Goal: Transaction & Acquisition: Purchase product/service

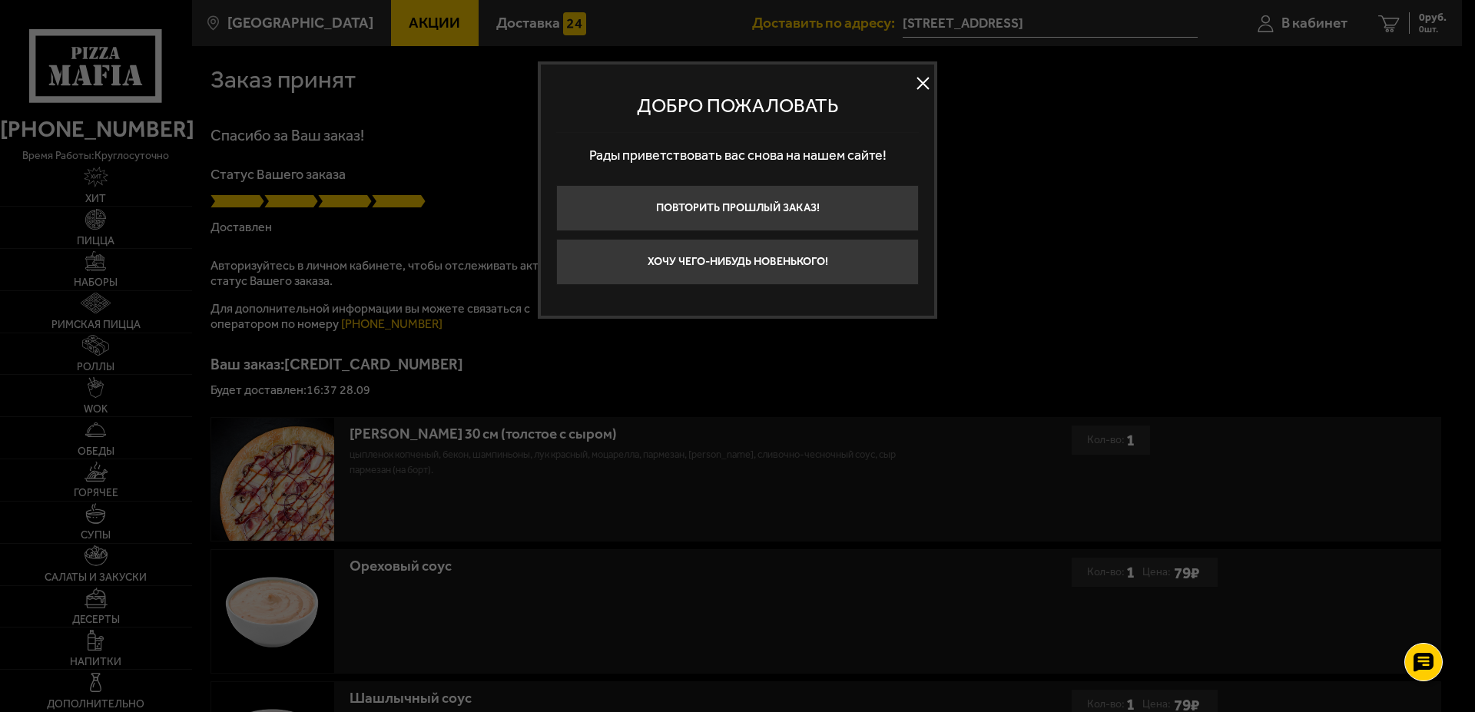
click at [923, 88] on button at bounding box center [922, 83] width 23 height 23
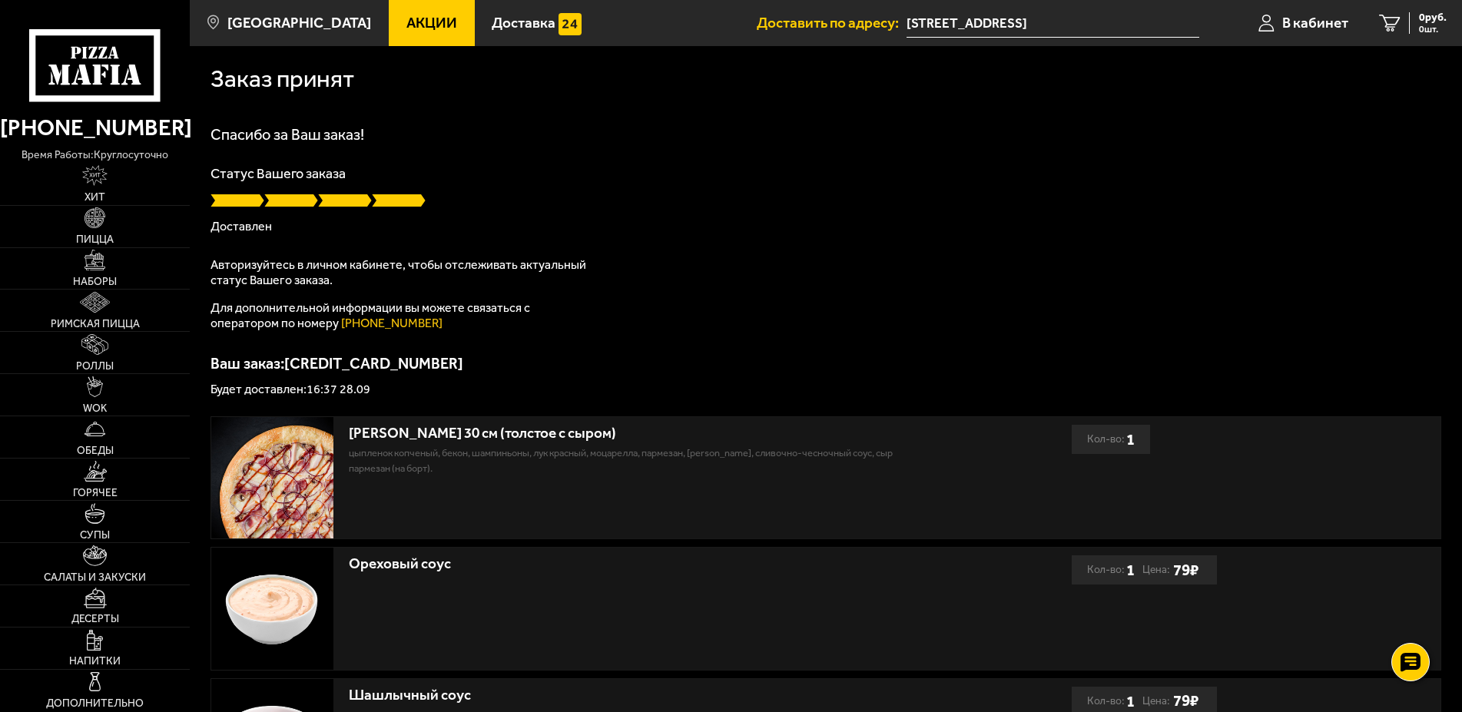
click at [113, 59] on icon at bounding box center [94, 65] width 131 height 73
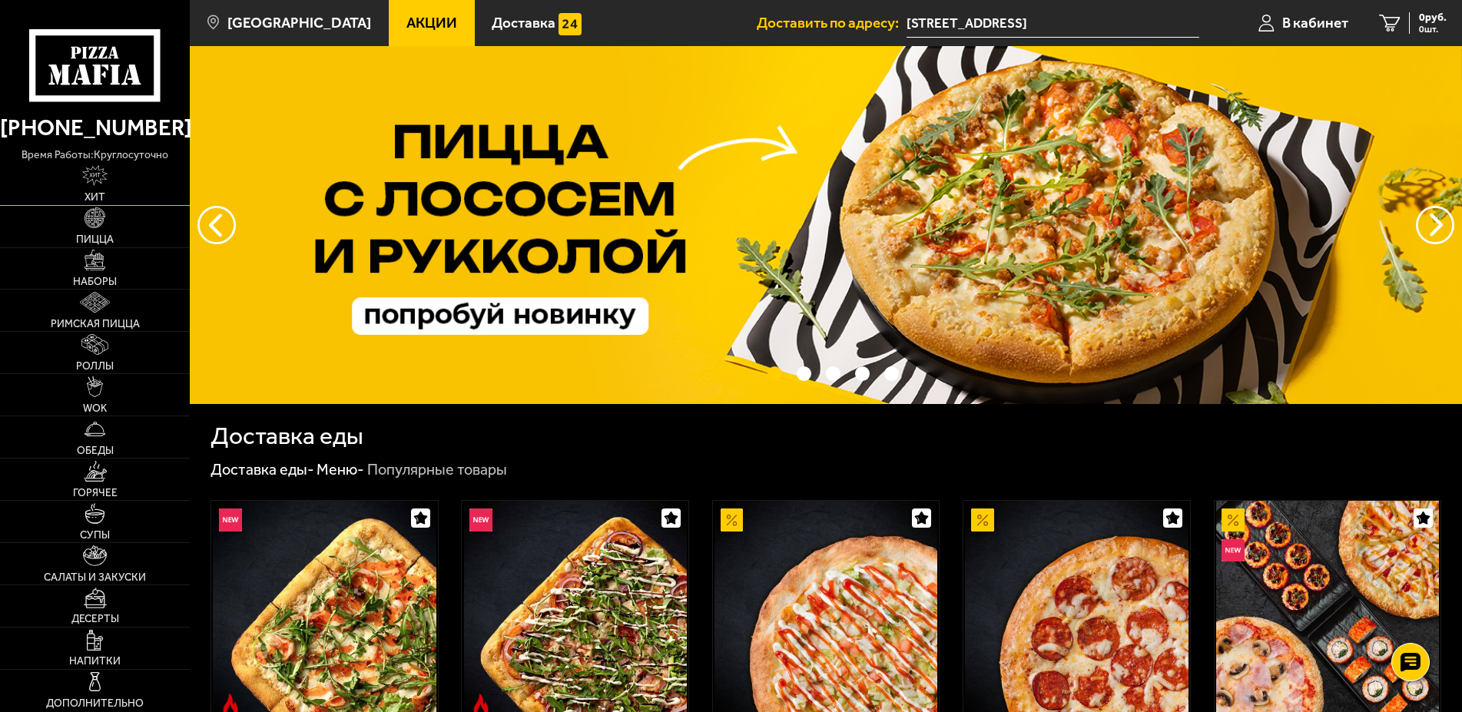
click at [95, 177] on img at bounding box center [94, 175] width 25 height 21
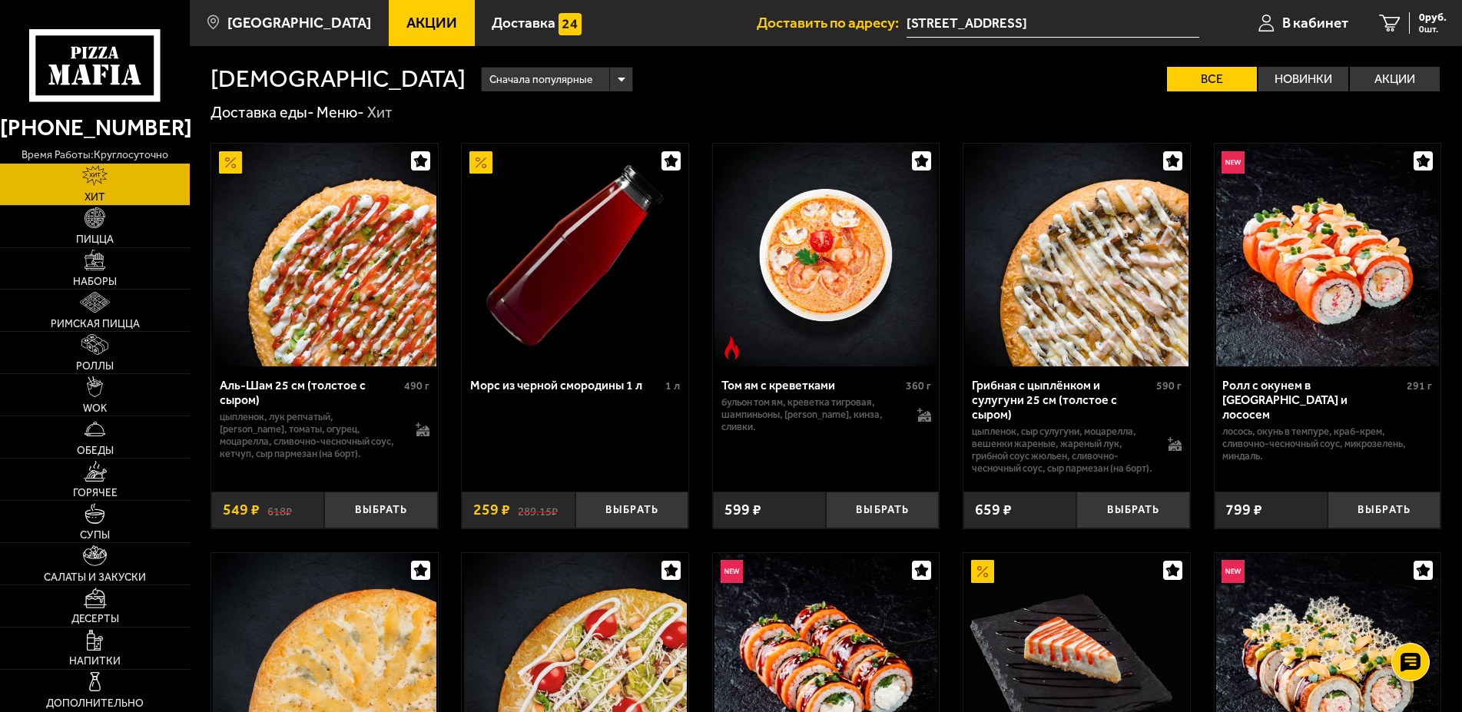
click at [417, 29] on span "Акции" at bounding box center [431, 22] width 51 height 15
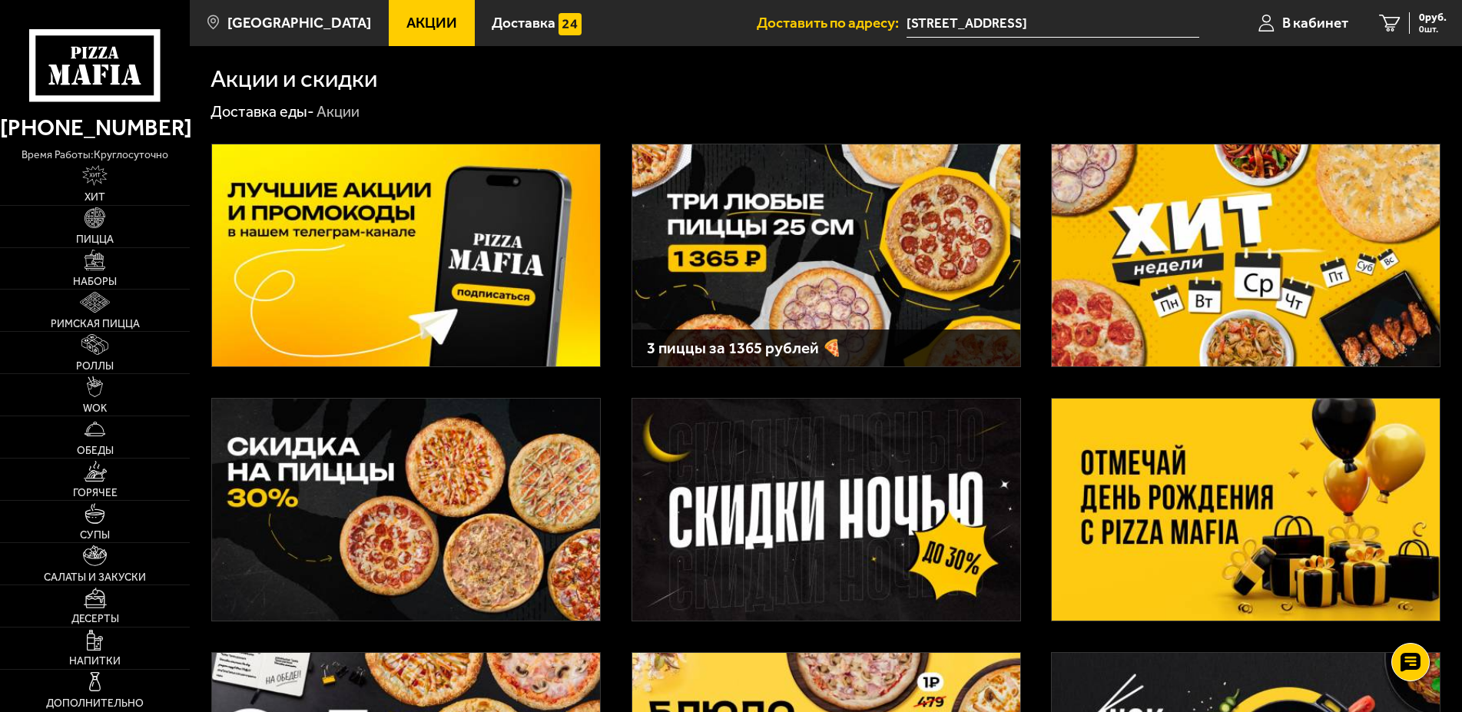
click at [1186, 277] on img at bounding box center [1246, 255] width 388 height 222
click at [319, 443] on img at bounding box center [406, 510] width 388 height 222
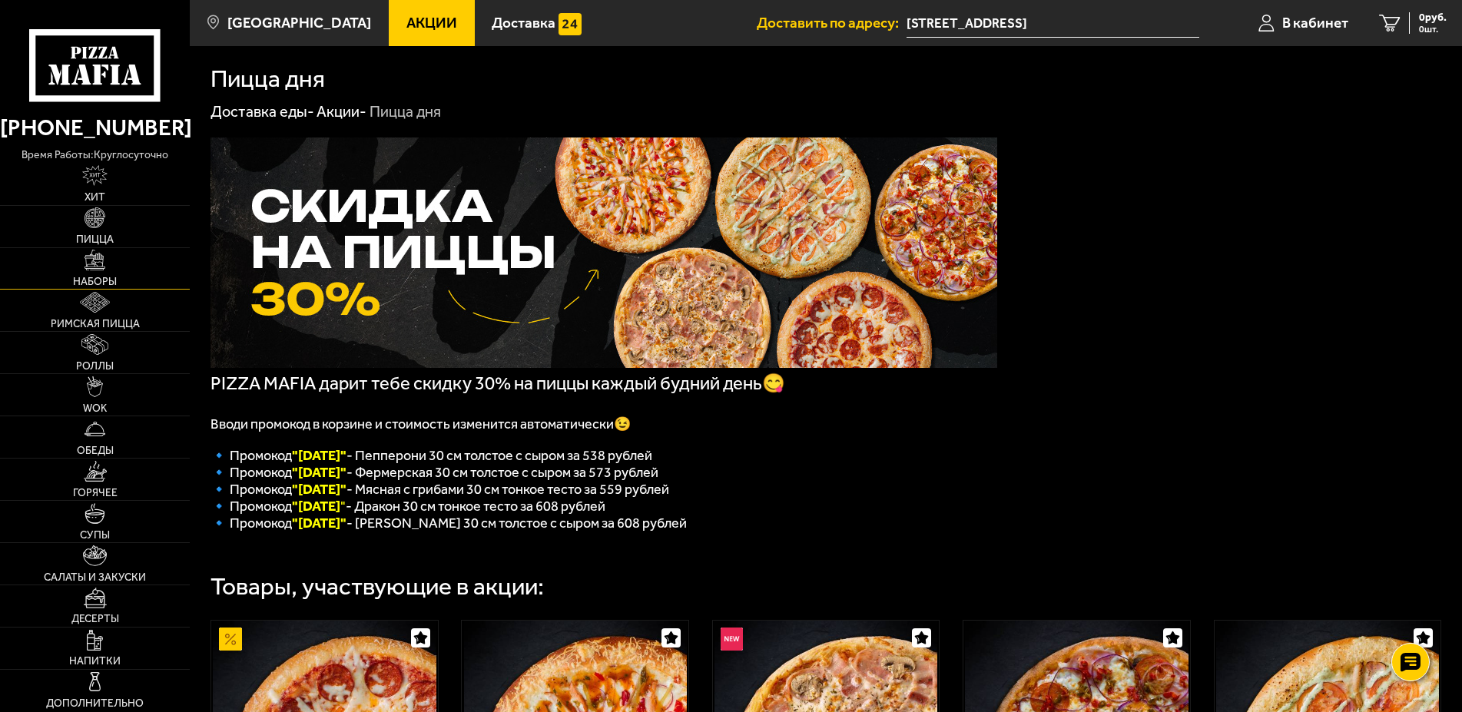
click at [112, 275] on link "Наборы" at bounding box center [95, 268] width 190 height 41
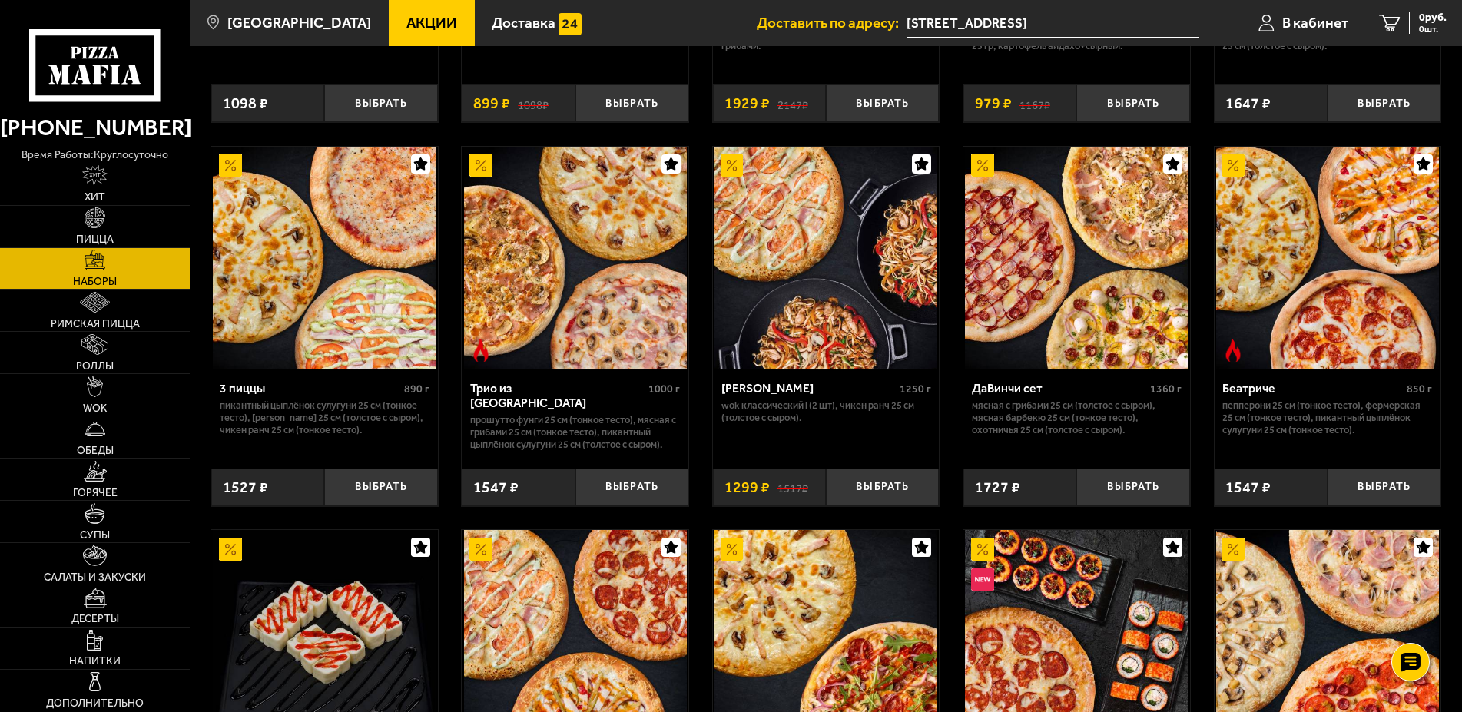
scroll to position [418, 0]
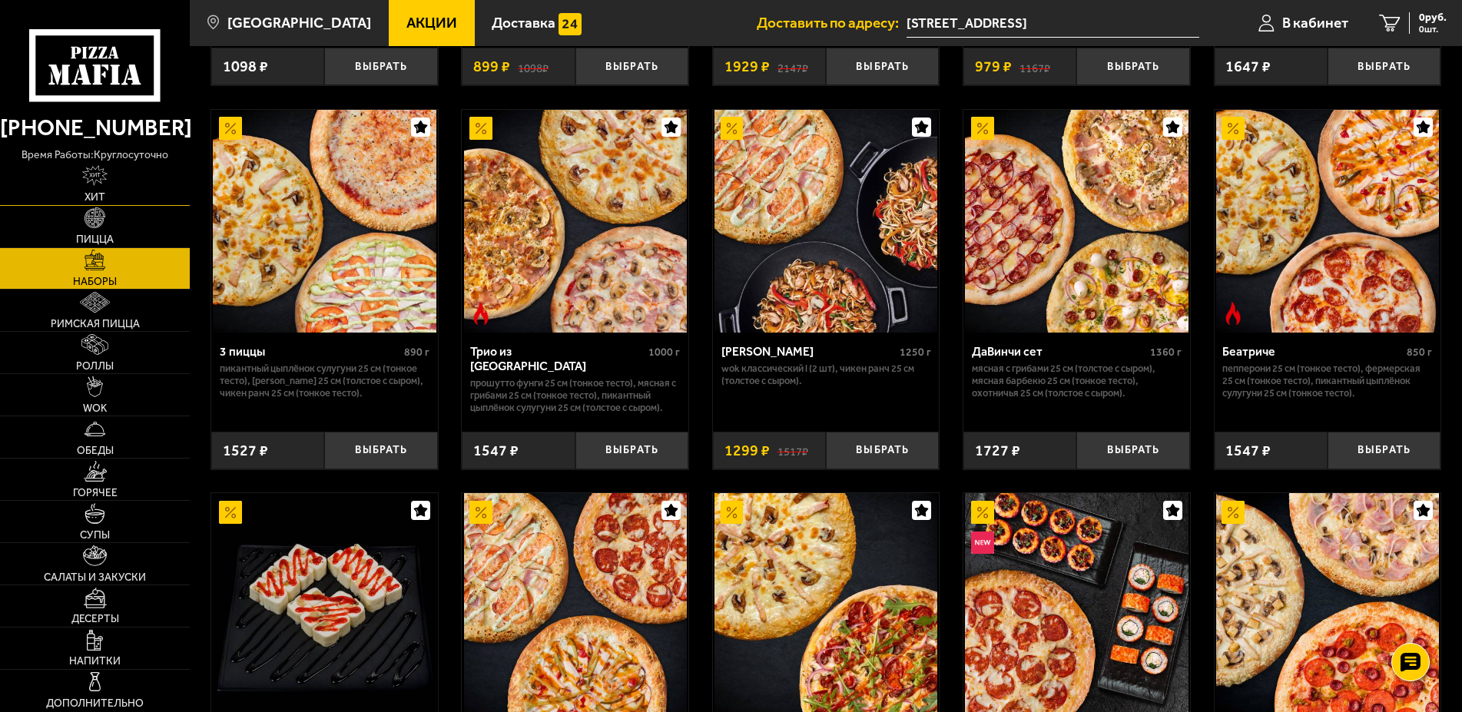
click at [93, 186] on img at bounding box center [94, 175] width 25 height 21
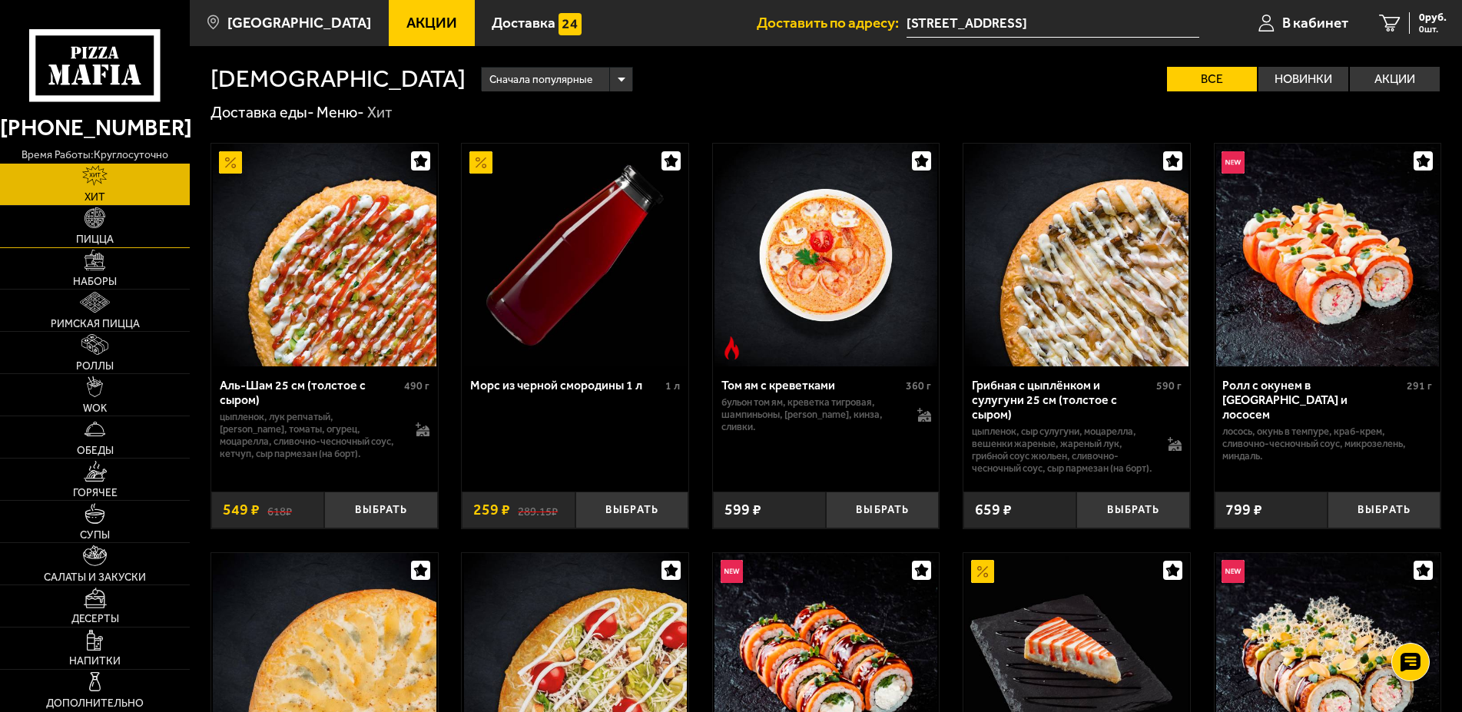
click at [120, 224] on link "Пицца" at bounding box center [95, 226] width 190 height 41
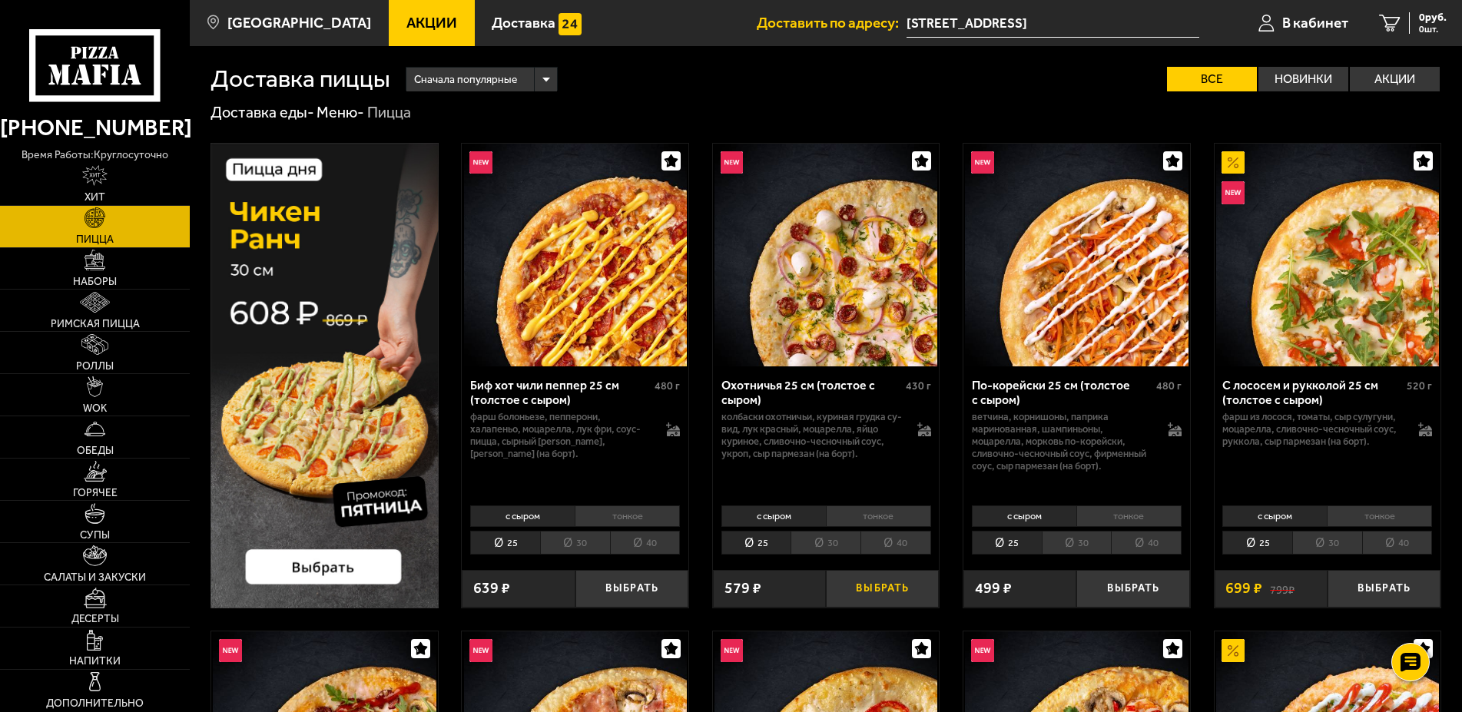
click at [877, 587] on button "Выбрать" at bounding box center [882, 589] width 113 height 38
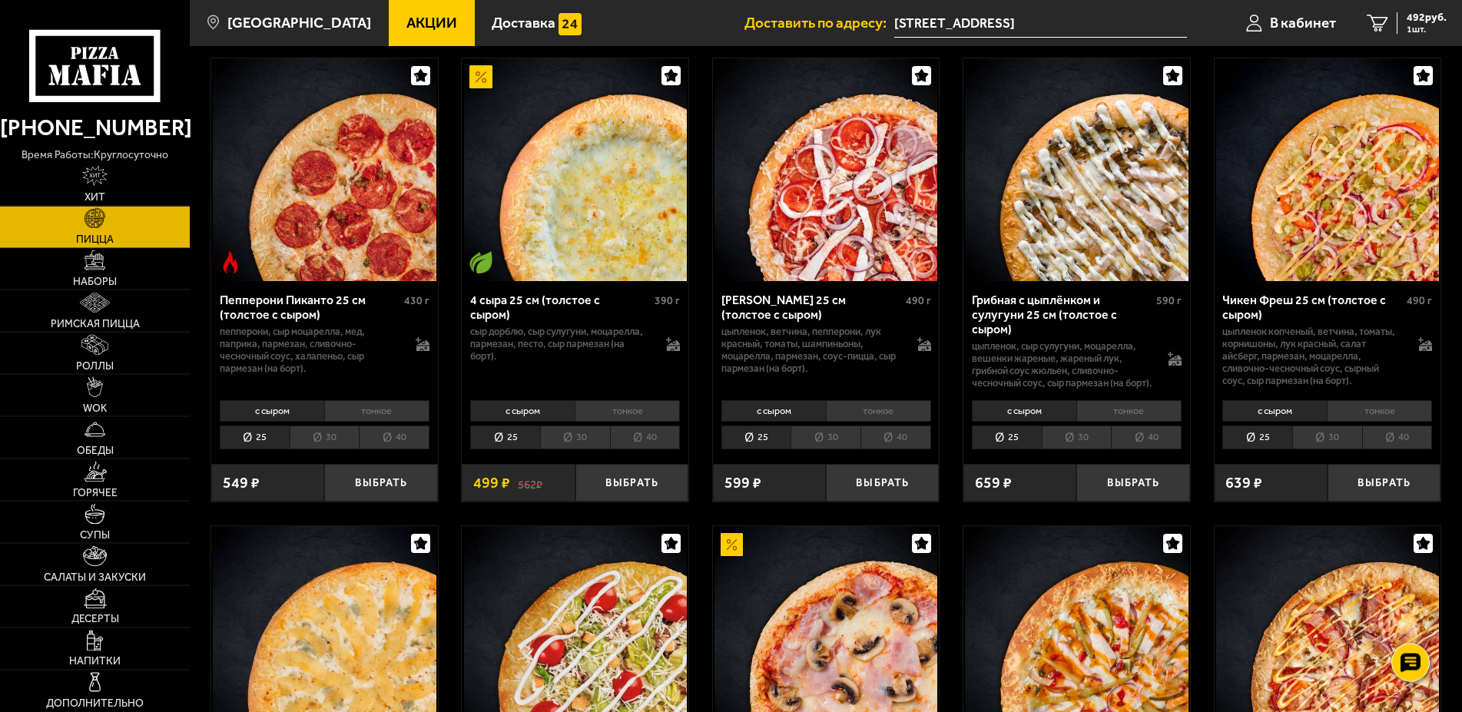
scroll to position [1045, 0]
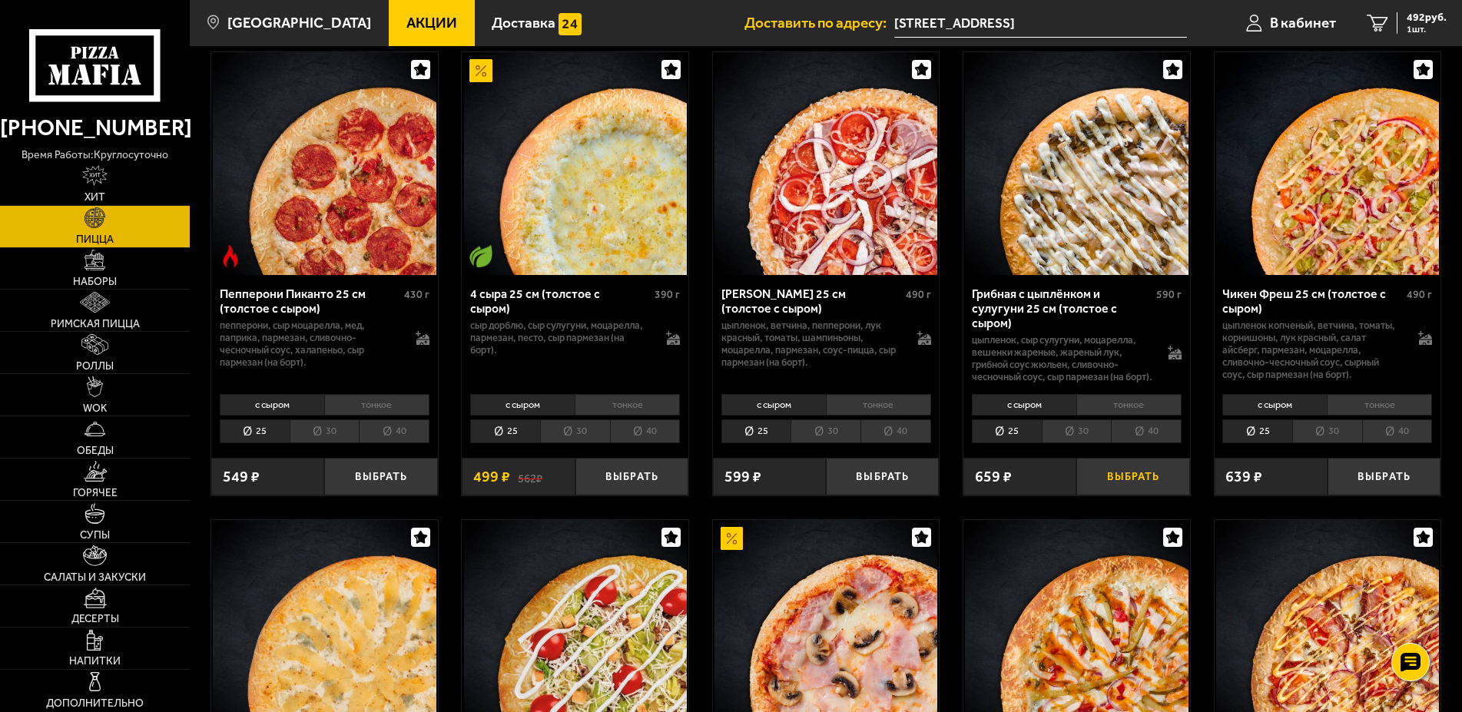
click at [1117, 496] on button "Выбрать" at bounding box center [1132, 477] width 113 height 38
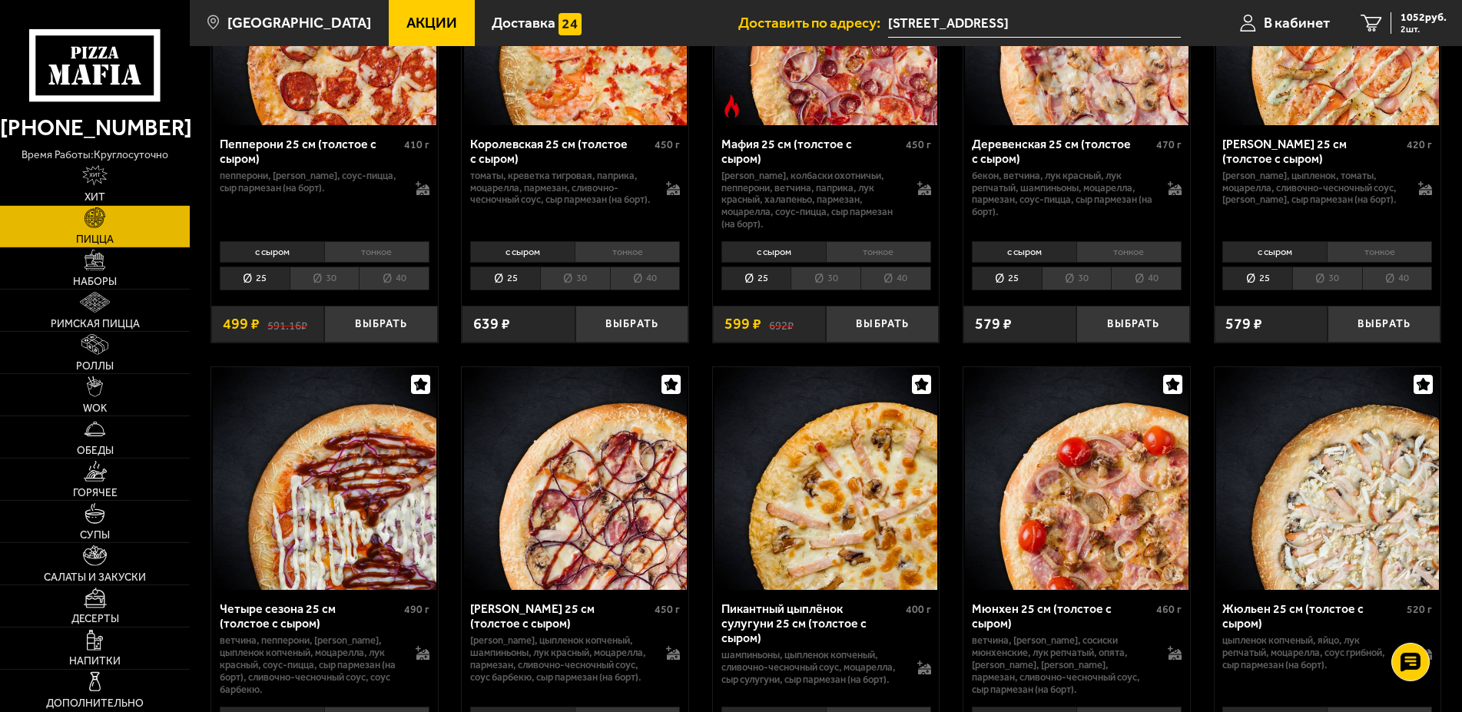
scroll to position [1881, 0]
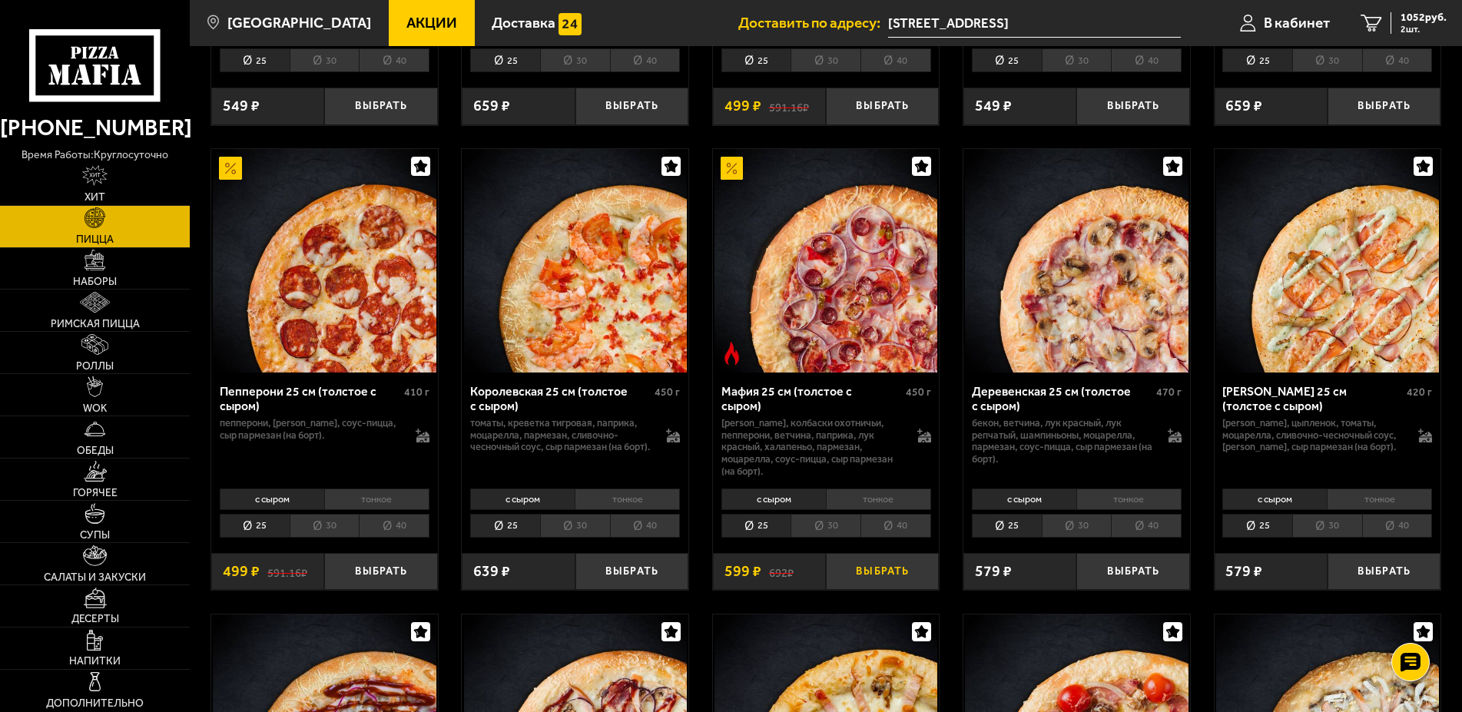
click at [874, 591] on button "Выбрать" at bounding box center [882, 572] width 113 height 38
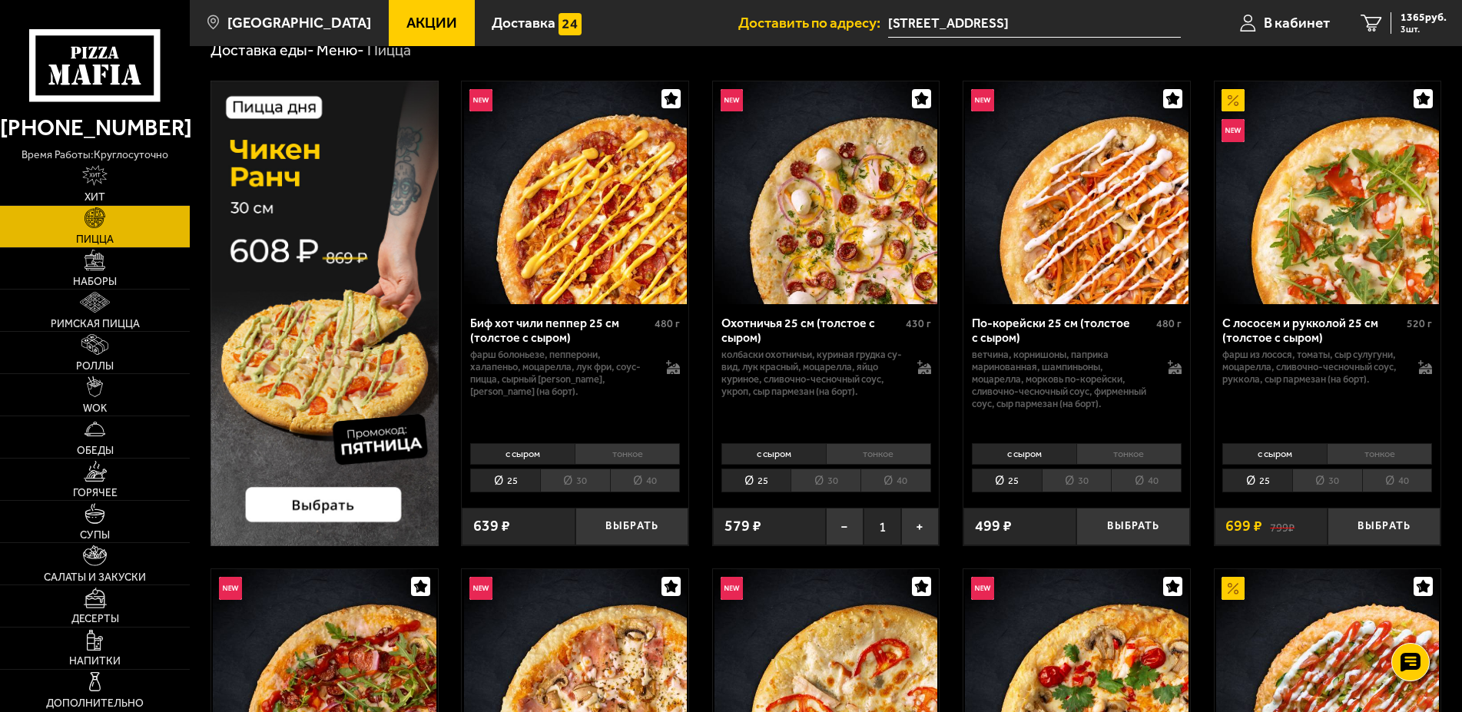
scroll to position [0, 0]
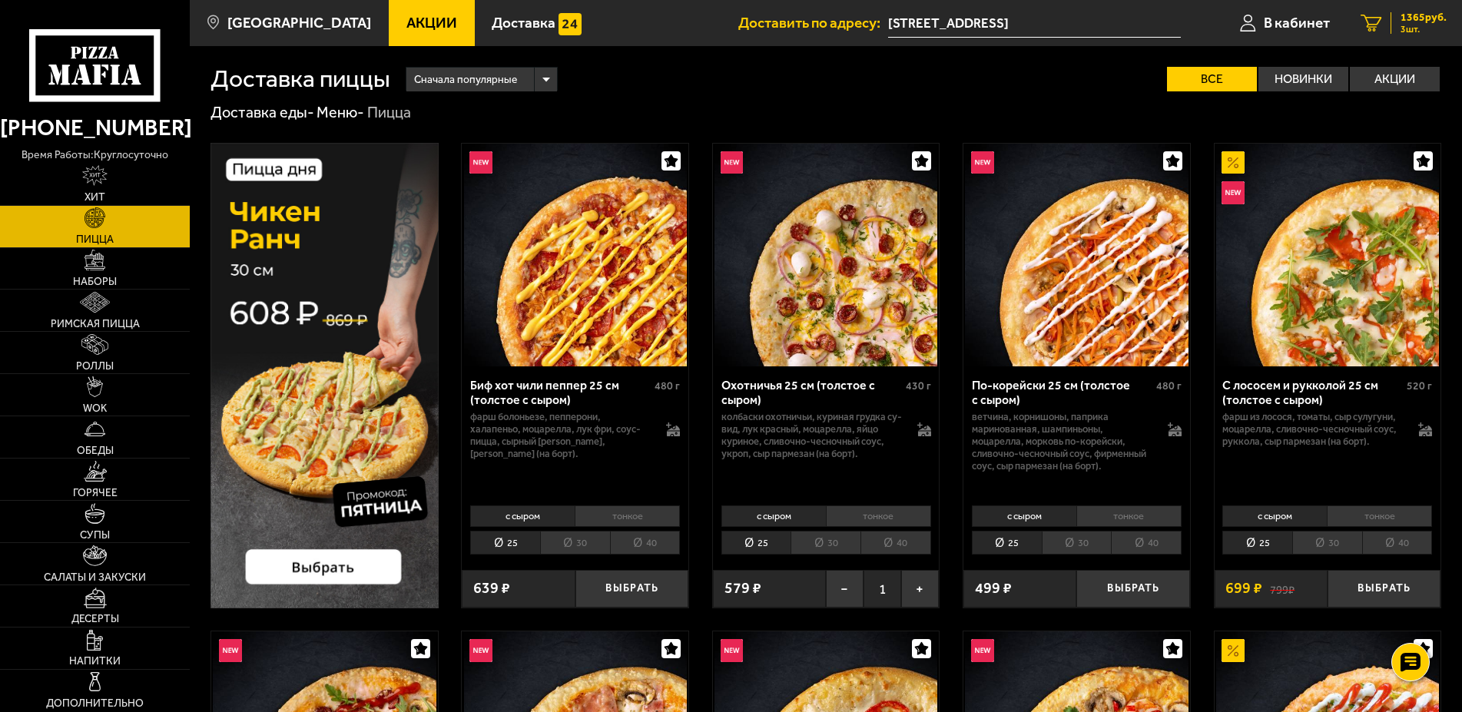
click at [1406, 21] on span "1365 руб." at bounding box center [1424, 17] width 46 height 11
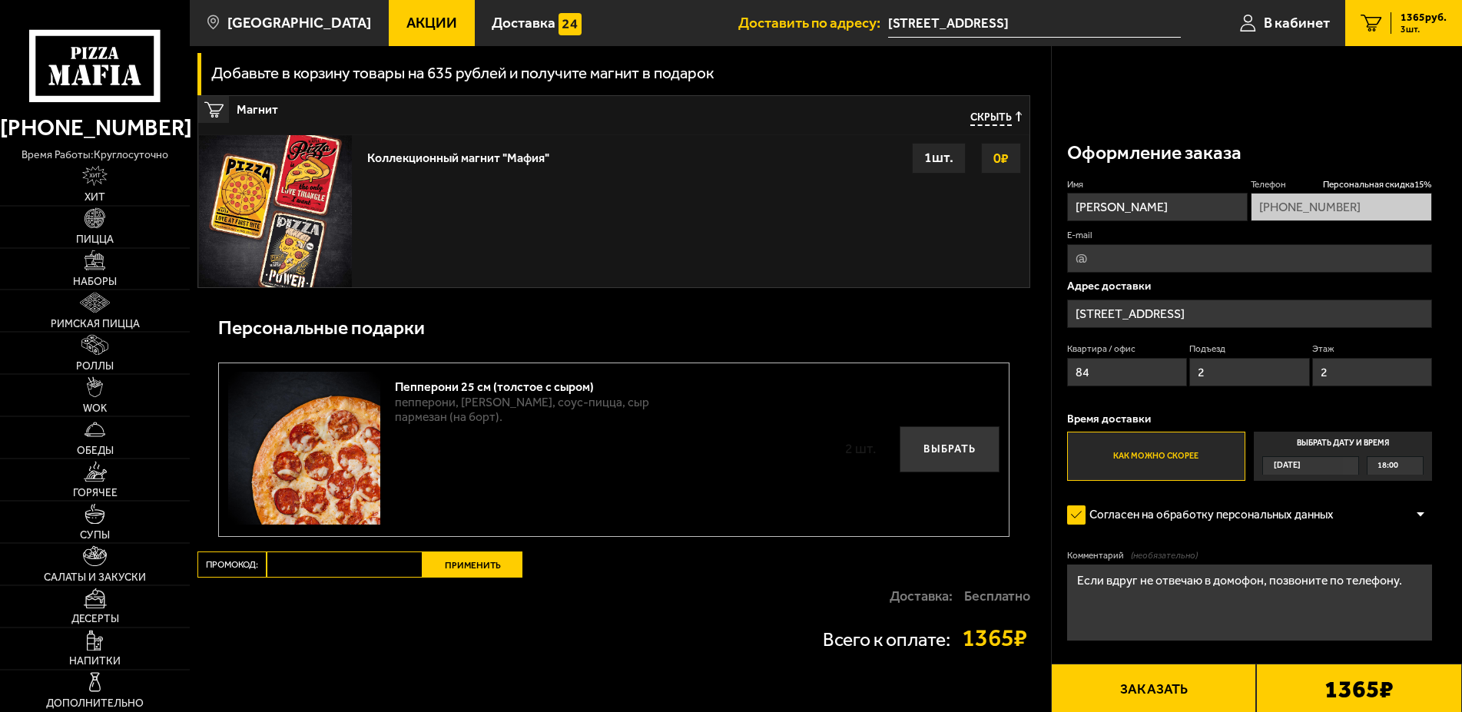
scroll to position [1968, 0]
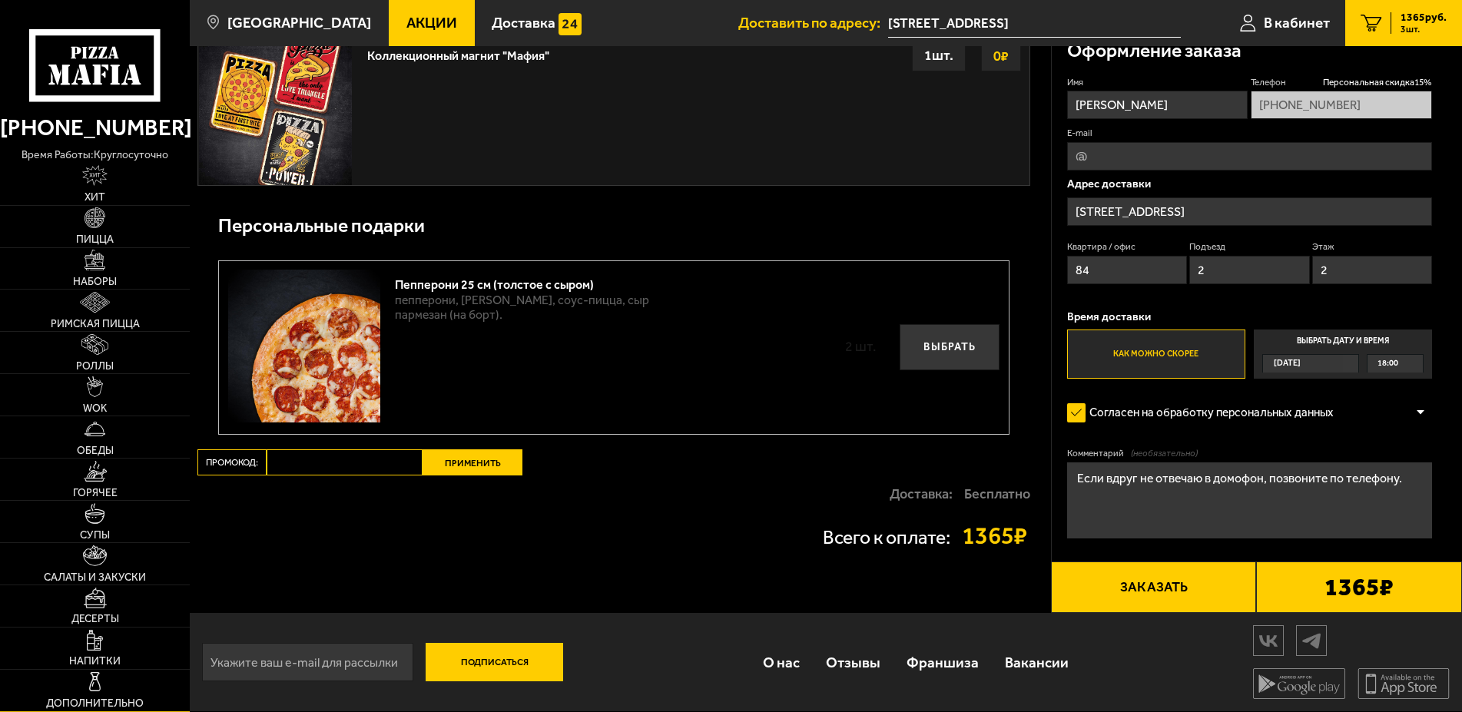
click at [89, 675] on img at bounding box center [95, 682] width 21 height 21
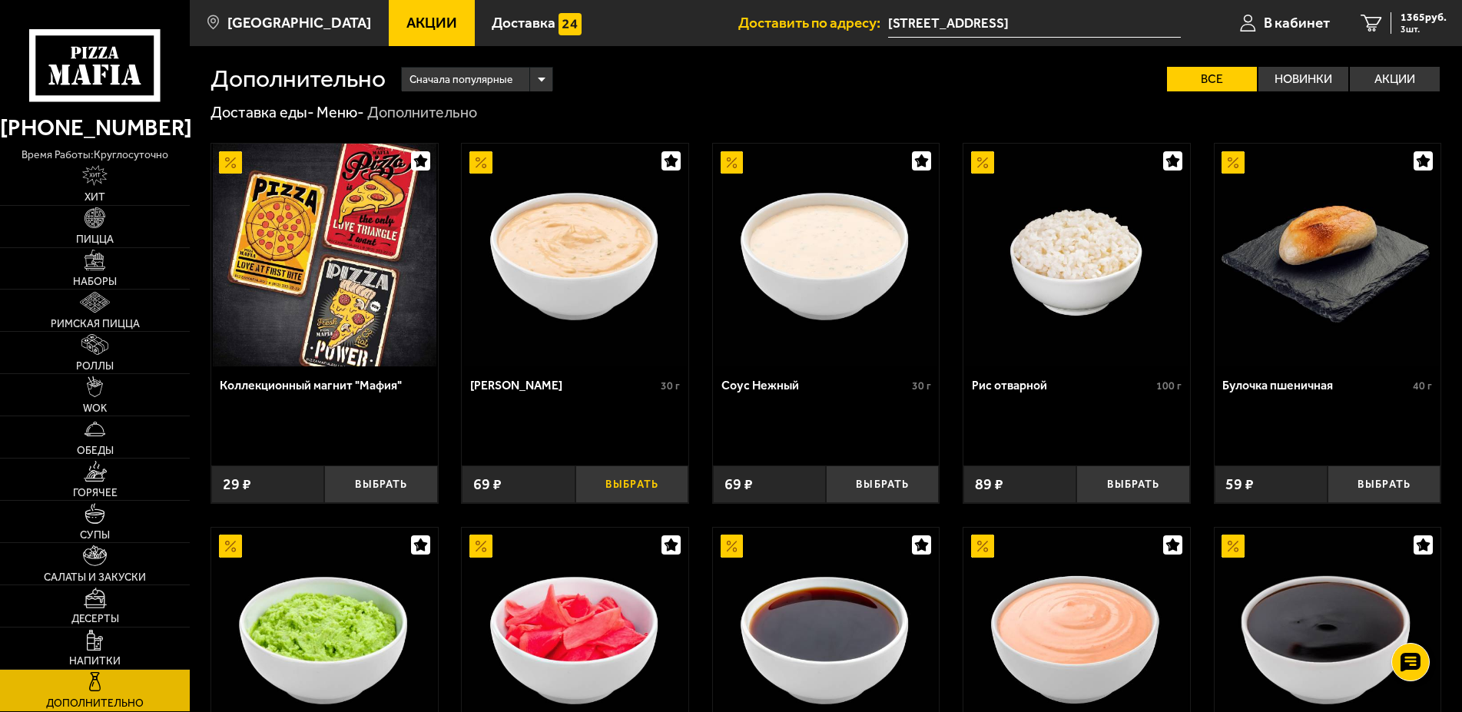
click at [637, 497] on button "Выбрать" at bounding box center [631, 485] width 113 height 38
click at [871, 490] on button "Выбрать" at bounding box center [882, 485] width 113 height 38
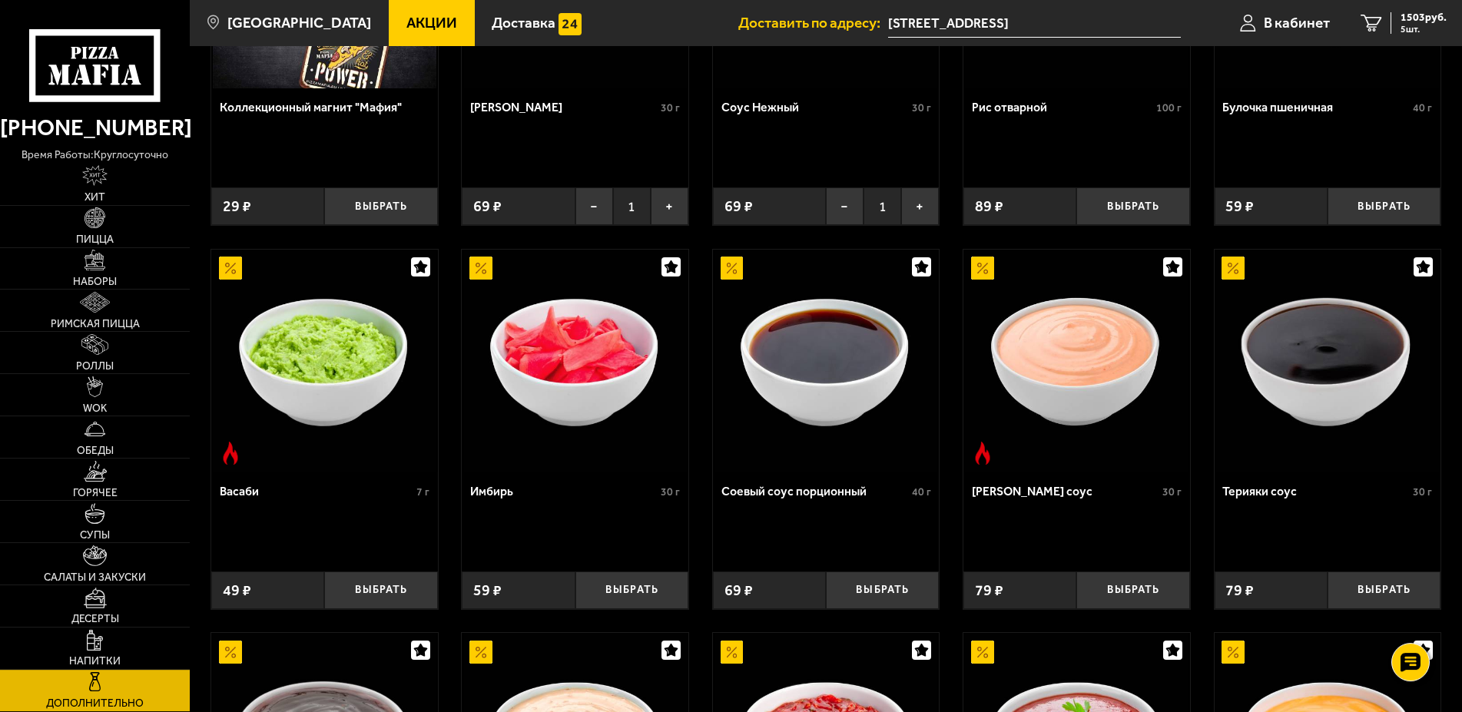
scroll to position [313, 0]
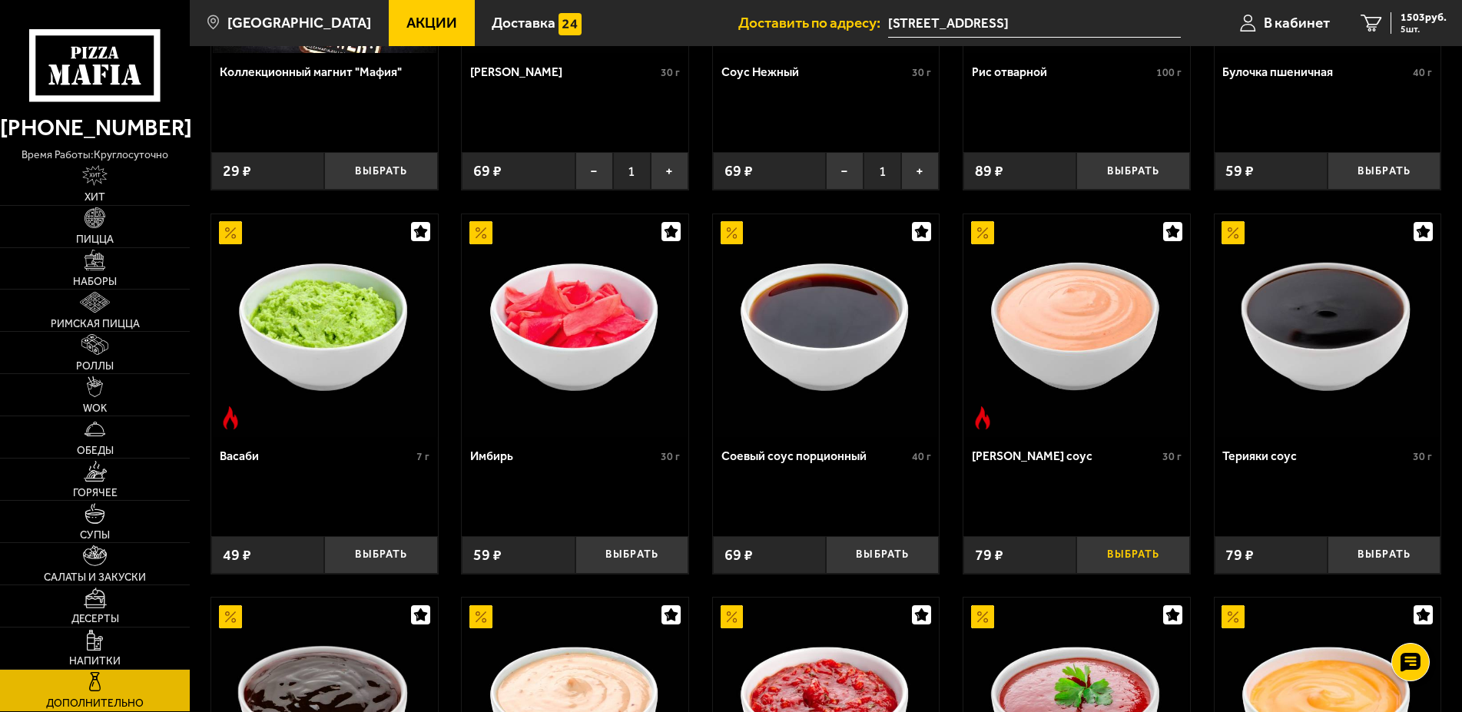
click at [1142, 568] on button "Выбрать" at bounding box center [1132, 555] width 113 height 38
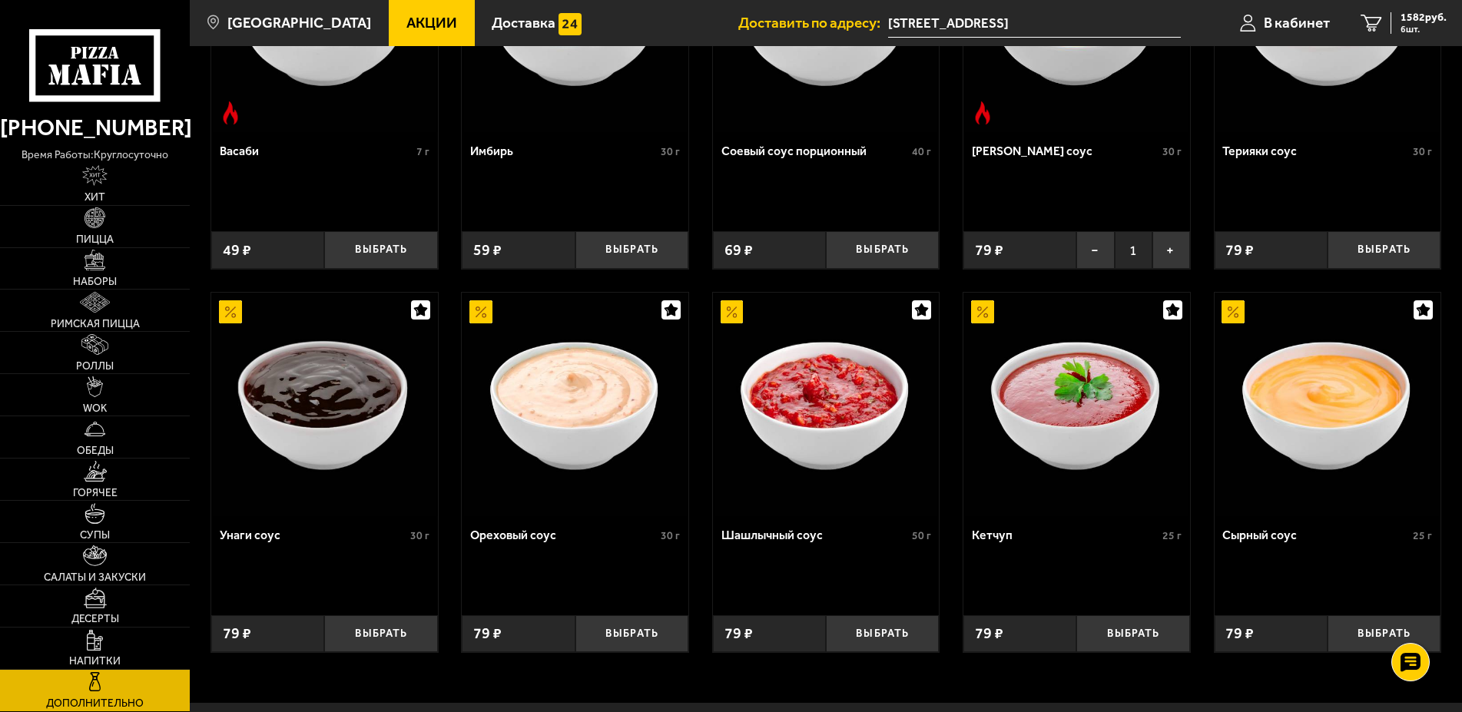
scroll to position [720, 0]
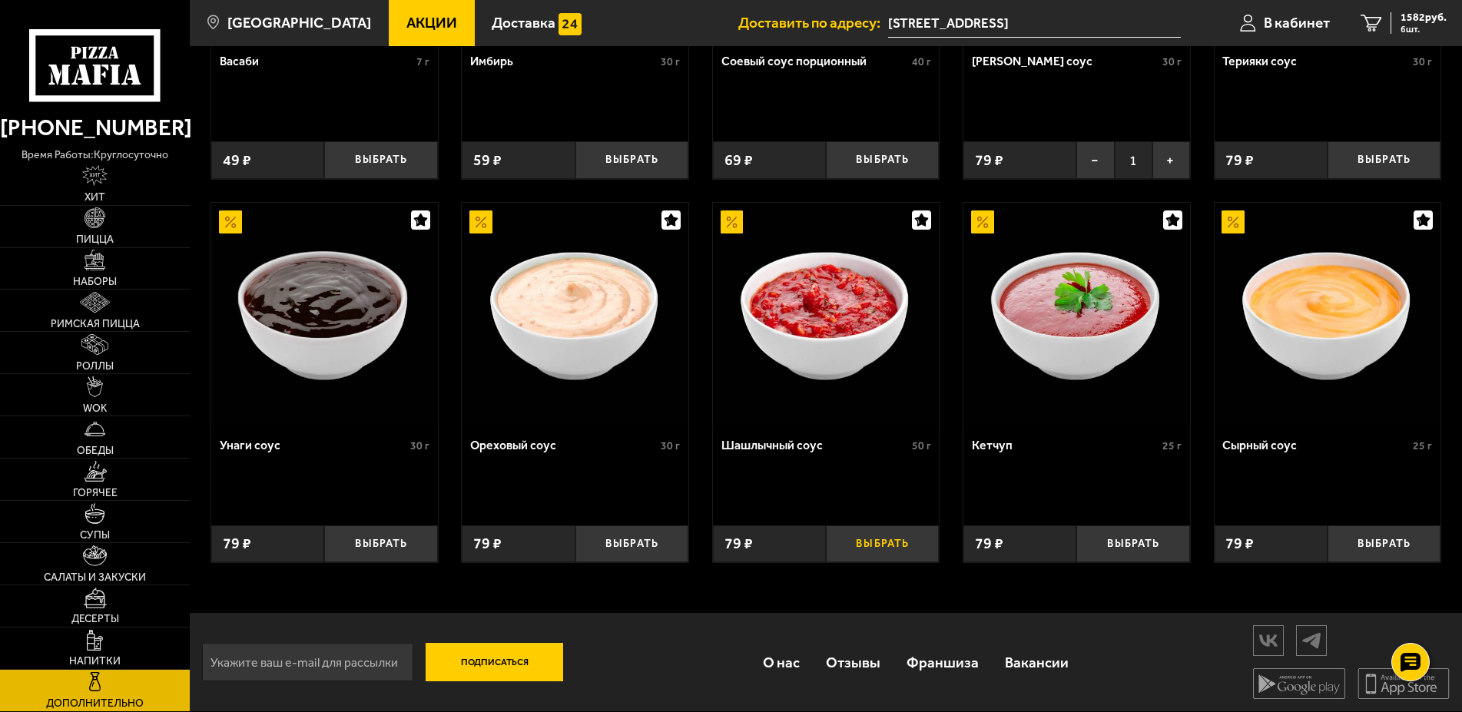
click at [876, 554] on button "Выбрать" at bounding box center [882, 545] width 113 height 38
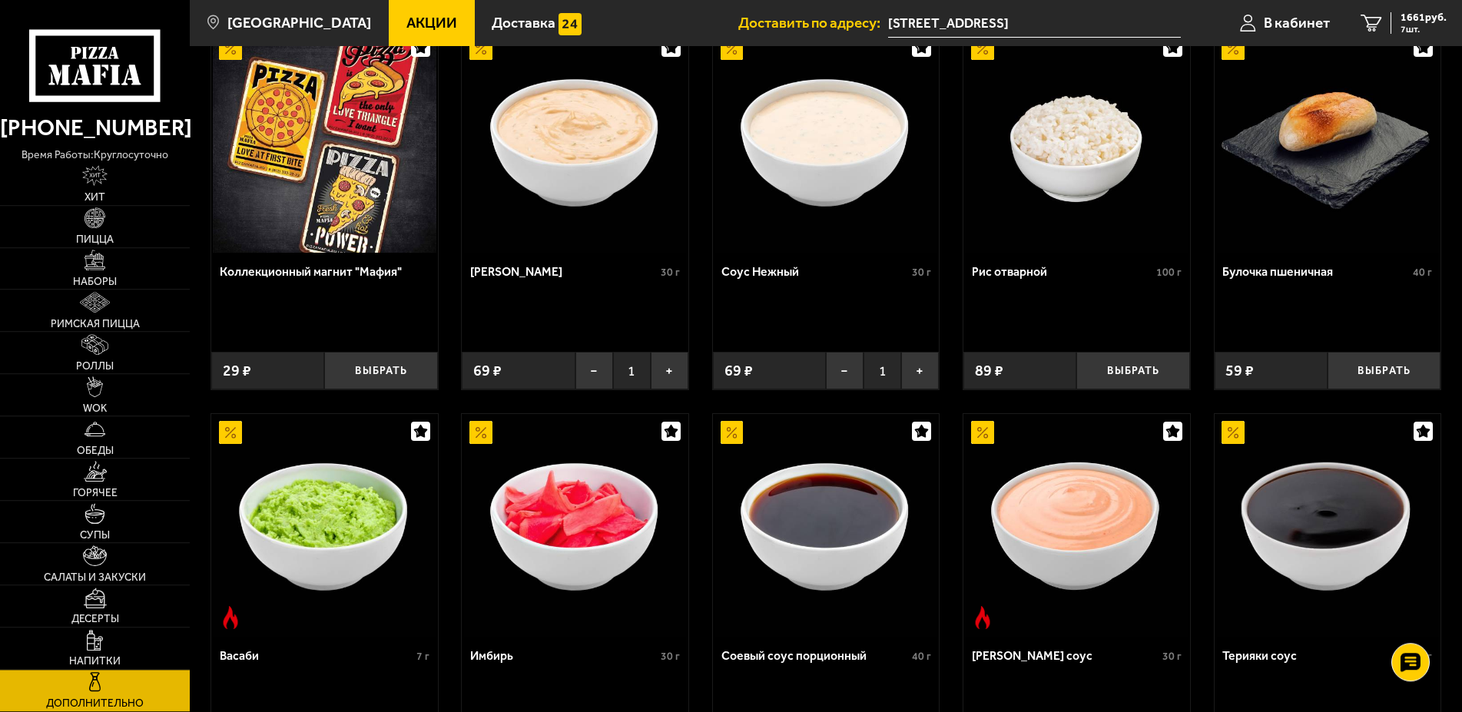
scroll to position [93, 0]
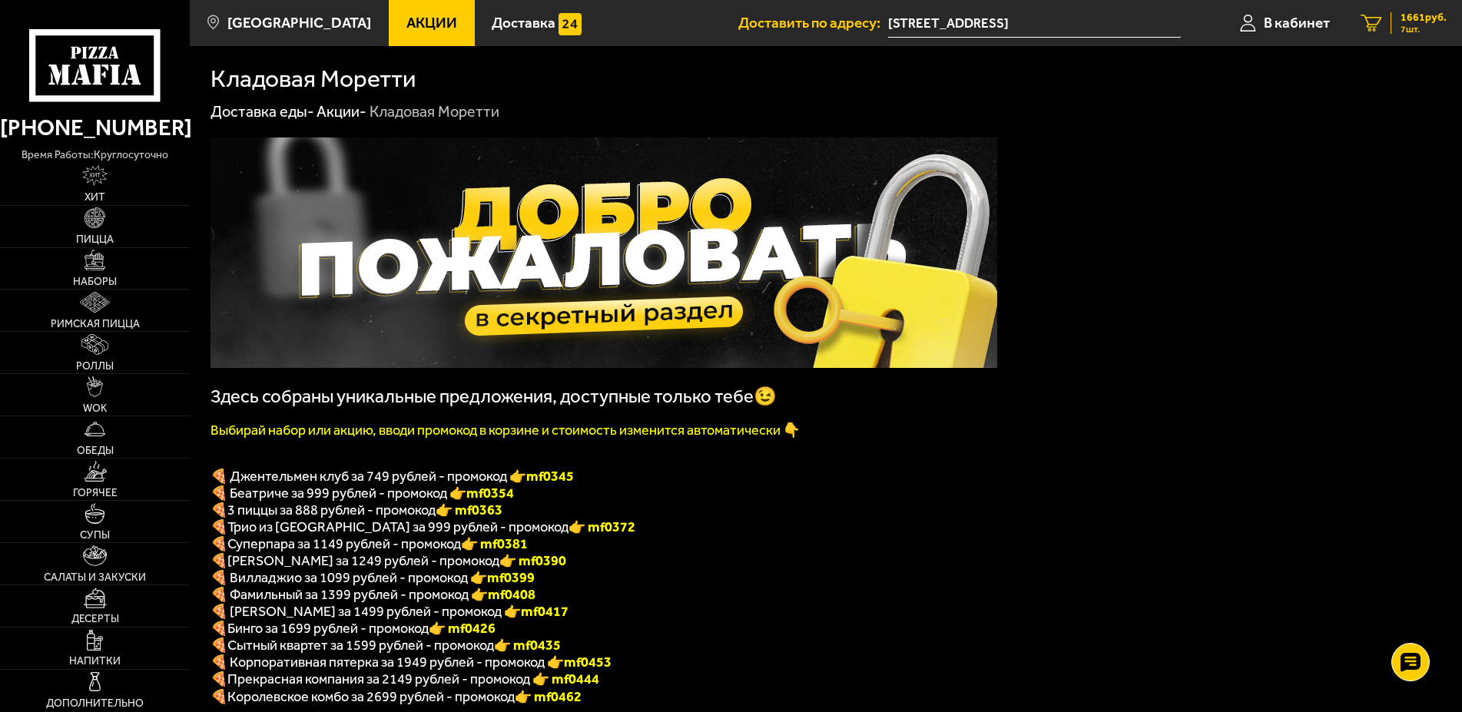
click at [1388, 28] on link "7 1661 руб. 7 шт." at bounding box center [1403, 23] width 117 height 46
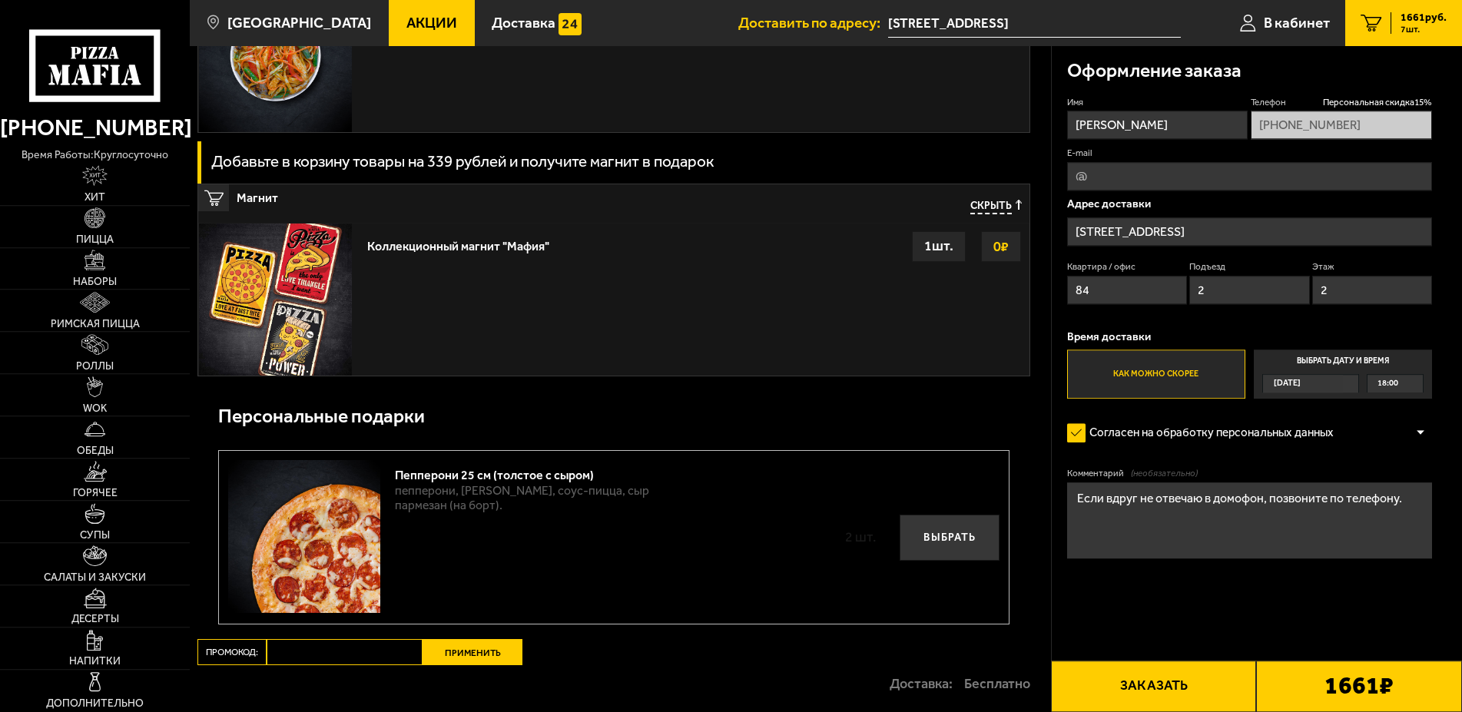
scroll to position [2618, 0]
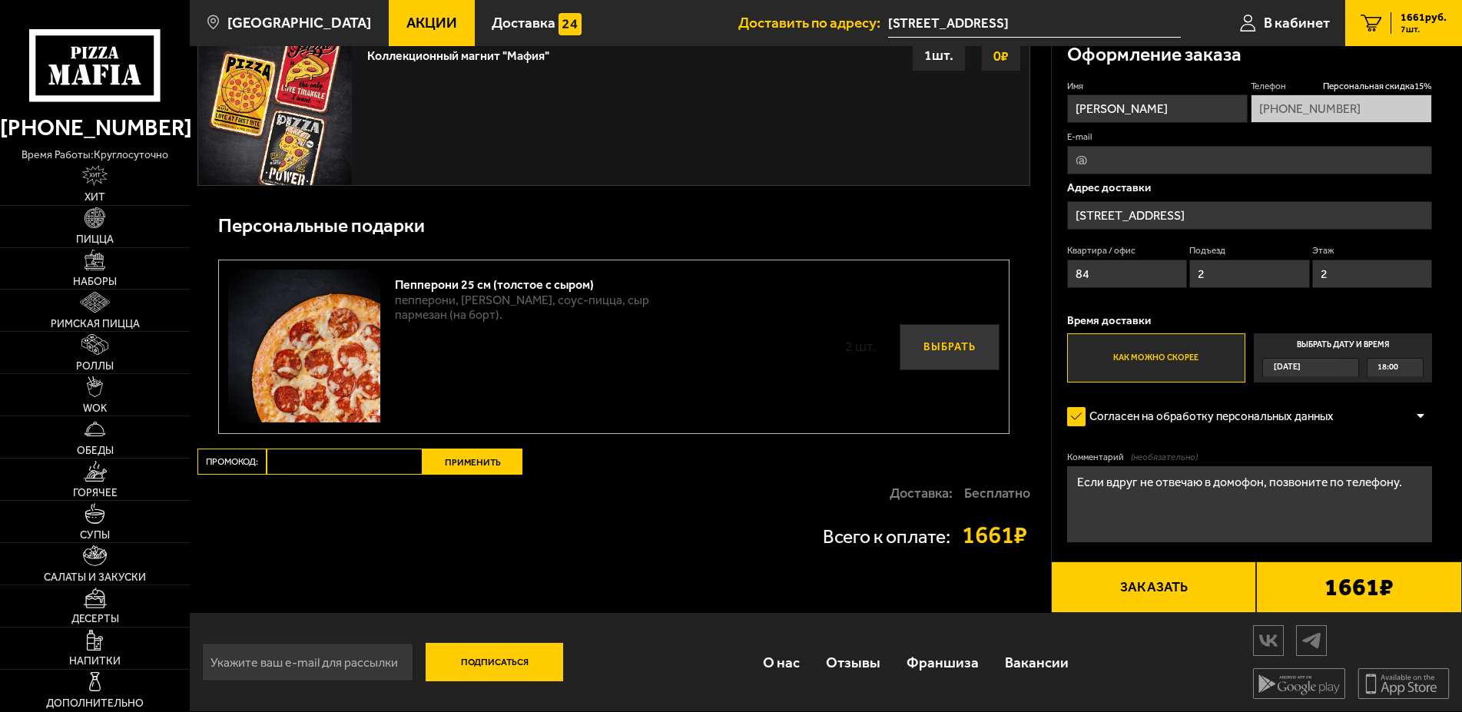
click at [928, 347] on button "Выбрать" at bounding box center [950, 346] width 100 height 45
type input "+7 (981) 139-02-12"
click at [729, 502] on div "Доставка: Бесплатно" at bounding box center [613, 493] width 832 height 37
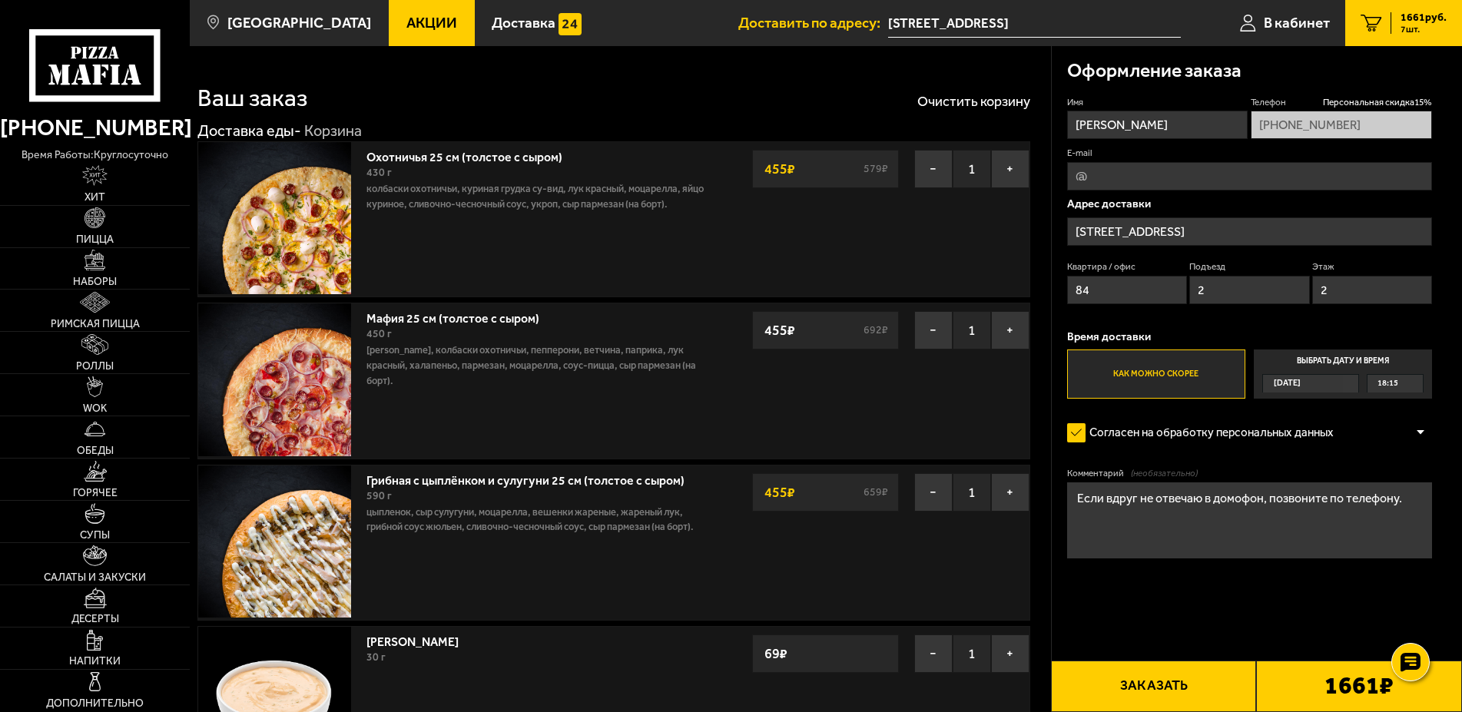
click at [1169, 688] on button "Заказать" at bounding box center [1154, 686] width 206 height 51
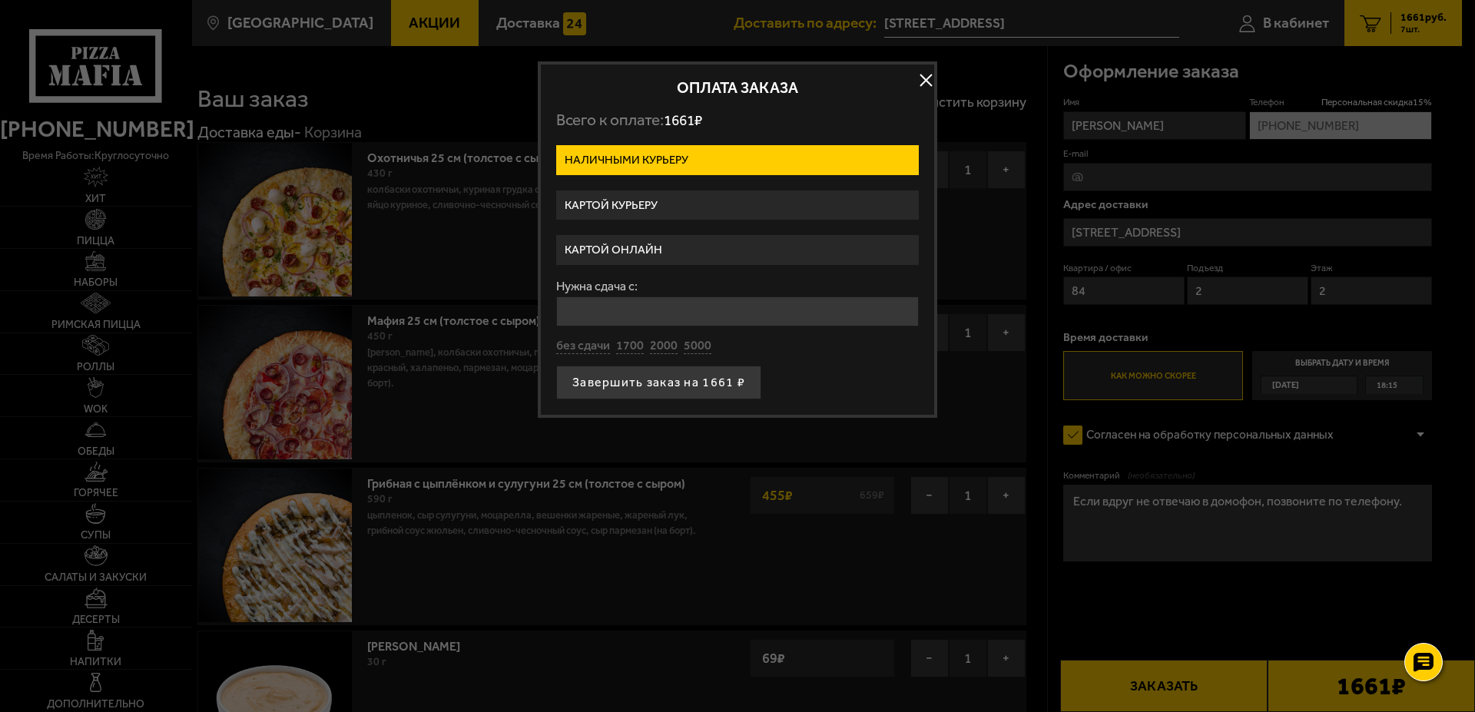
click at [632, 207] on label "Картой курьеру" at bounding box center [737, 206] width 363 height 30
click at [0, 0] on input "Картой курьеру" at bounding box center [0, 0] width 0 height 0
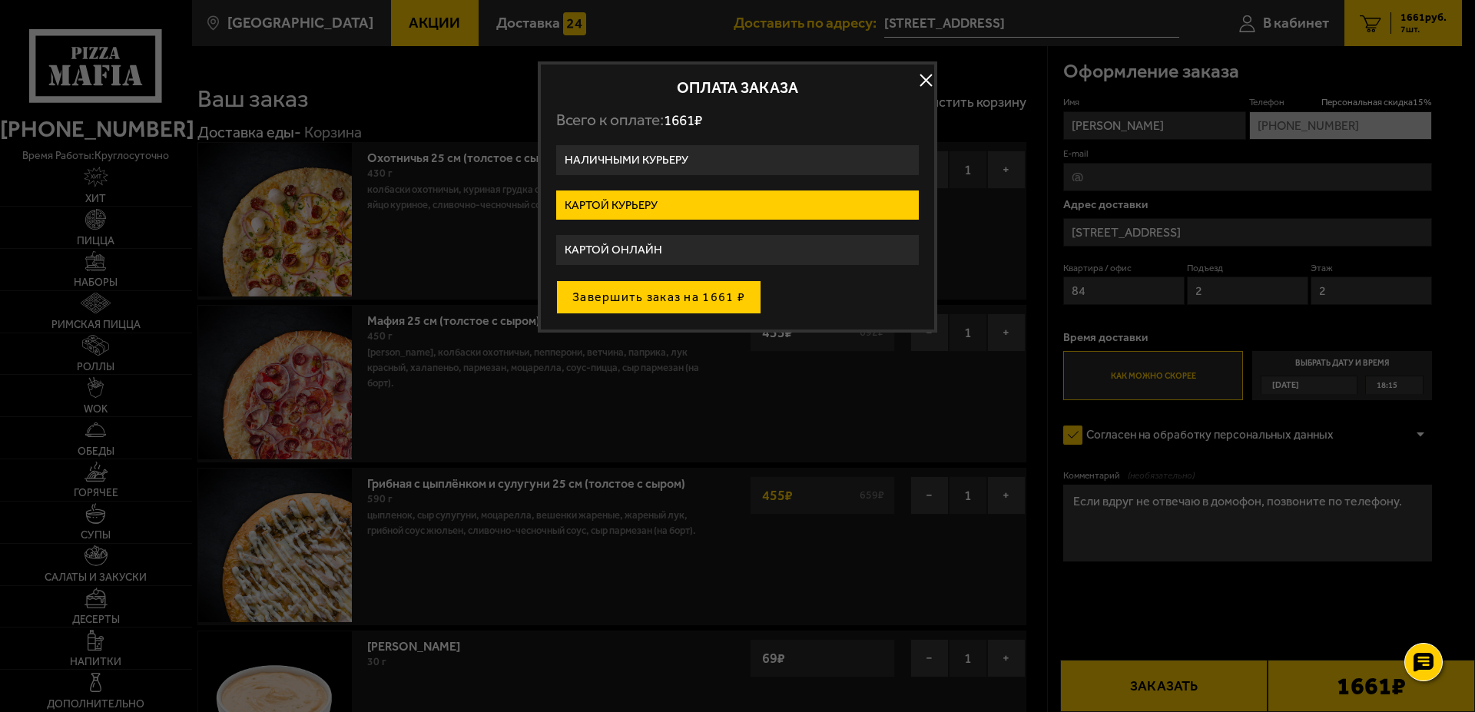
click at [668, 300] on button "Завершить заказ на 1661 ₽" at bounding box center [658, 297] width 205 height 34
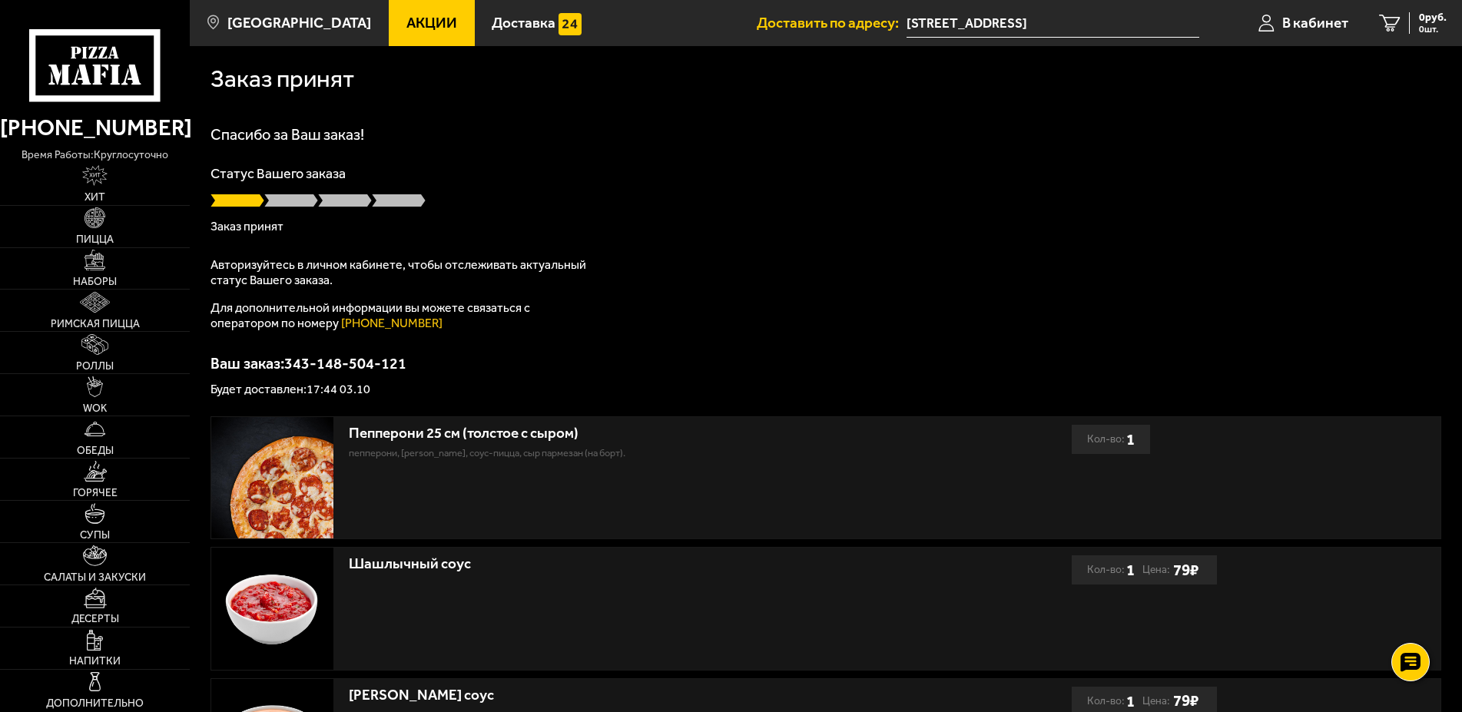
click at [1390, 180] on p "Статус Вашего заказа" at bounding box center [826, 174] width 1231 height 14
